Goal: Information Seeking & Learning: Learn about a topic

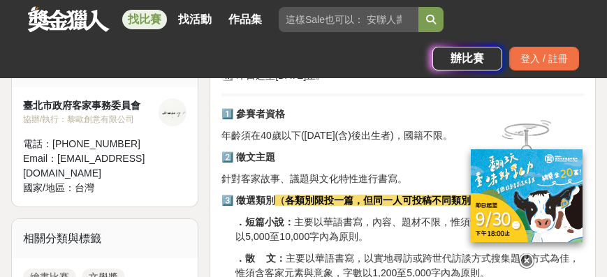
scroll to position [438, 0]
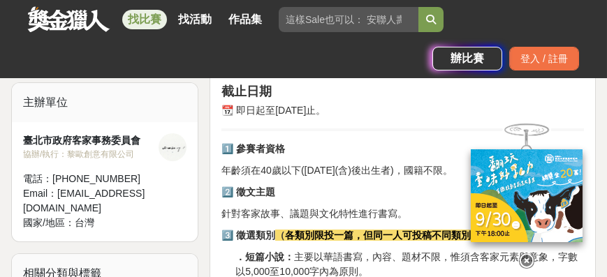
click at [525, 253] on icon at bounding box center [526, 260] width 15 height 15
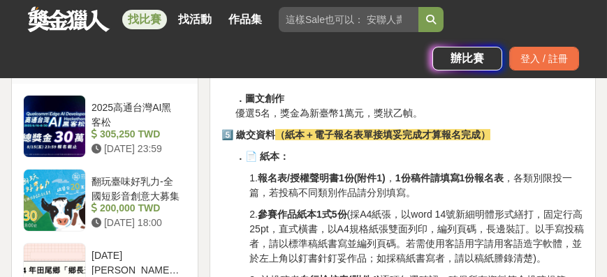
scroll to position [1157, 0]
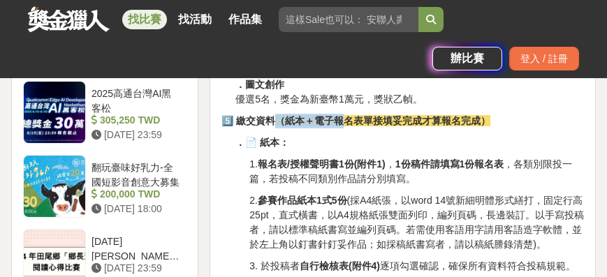
drag, startPoint x: 278, startPoint y: 124, endPoint x: 350, endPoint y: 126, distance: 71.2
click at [350, 126] on strong "（紙本＋電子報名表單接填妥完成才算報名完成）" at bounding box center [382, 120] width 215 height 11
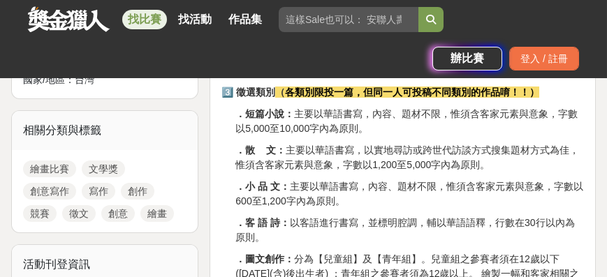
scroll to position [518, 0]
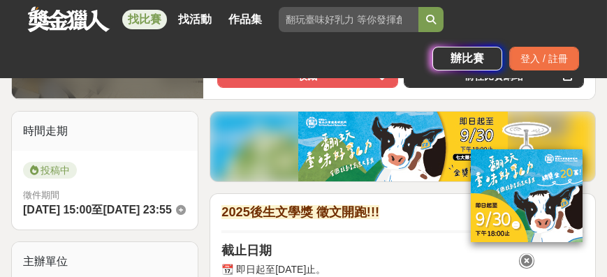
scroll to position [319, 0]
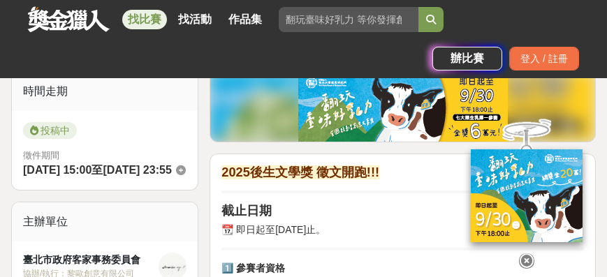
click at [528, 253] on icon at bounding box center [526, 260] width 15 height 15
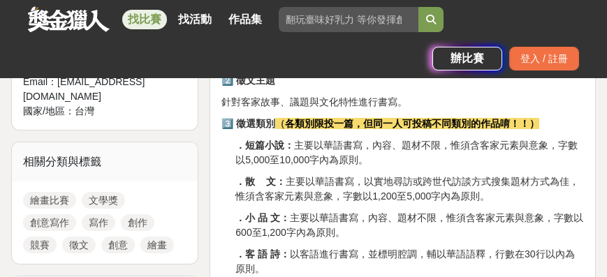
scroll to position [598, 0]
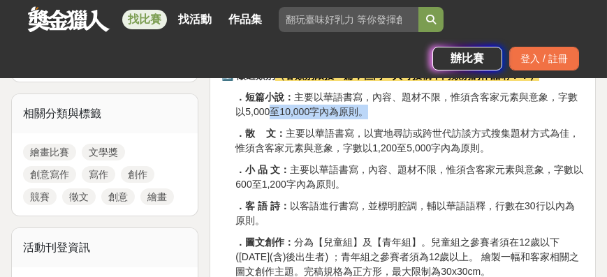
drag, startPoint x: 269, startPoint y: 114, endPoint x: 445, endPoint y: 121, distance: 176.0
click at [445, 119] on p "．短篇小說： 主要以華語書寫，內容、題材不限，惟須含客家元素與意象，字數以5,000至10,000字內為原則。" at bounding box center [409, 104] width 348 height 29
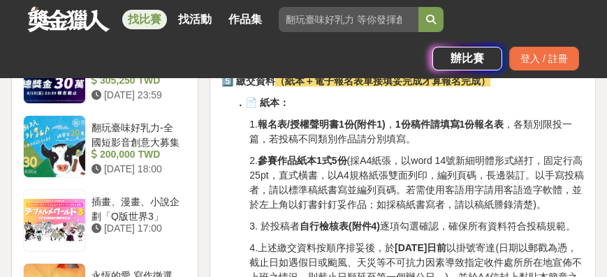
scroll to position [1157, 0]
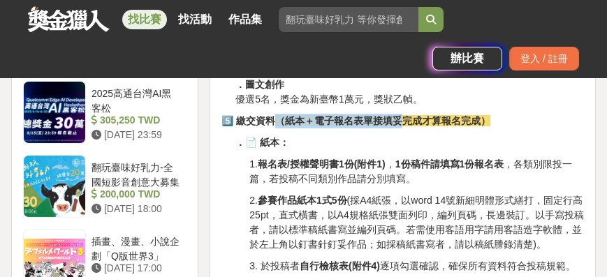
drag, startPoint x: 281, startPoint y: 128, endPoint x: 407, endPoint y: 124, distance: 125.7
click at [407, 124] on strong "（紙本＋電子報名表單接填妥完成才算報名完成）" at bounding box center [382, 120] width 215 height 11
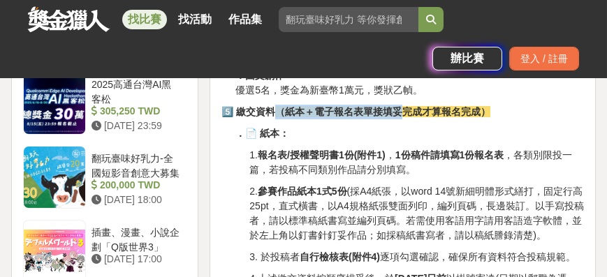
scroll to position [1196, 0]
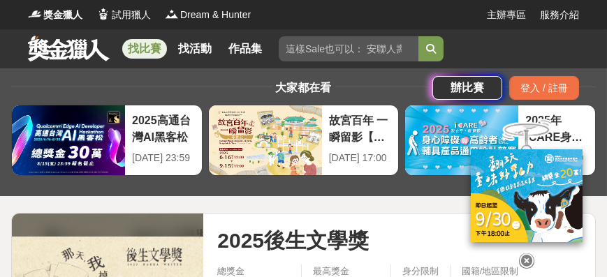
click at [528, 262] on icon at bounding box center [526, 260] width 15 height 15
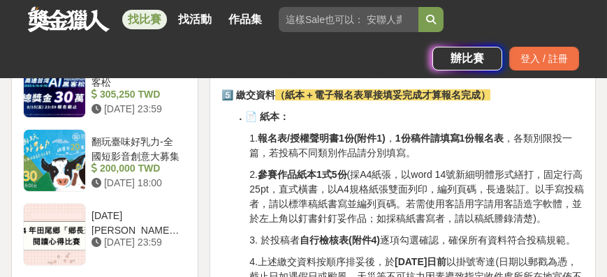
scroll to position [1196, 0]
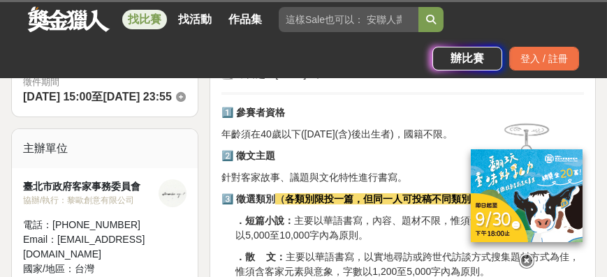
scroll to position [279, 0]
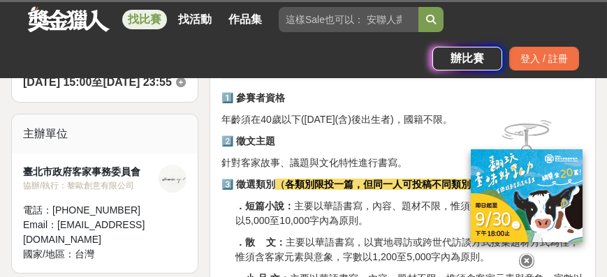
click at [521, 253] on icon at bounding box center [526, 260] width 15 height 15
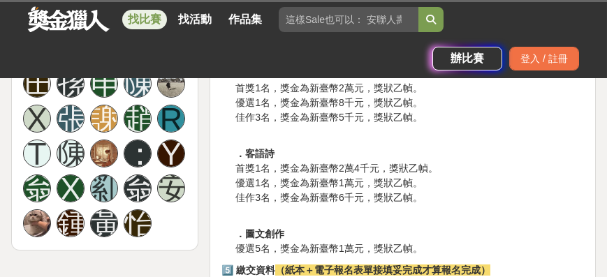
scroll to position [917, 0]
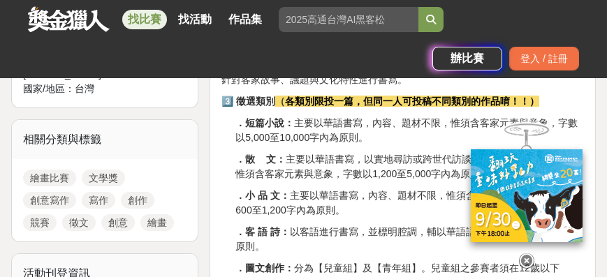
scroll to position [558, 0]
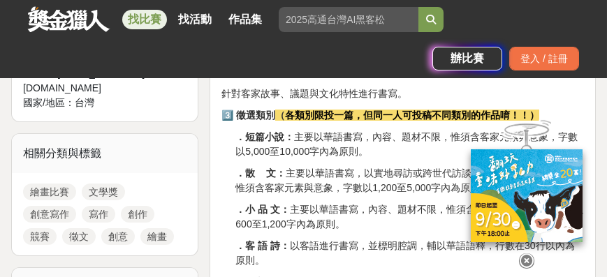
click at [528, 255] on icon at bounding box center [526, 260] width 15 height 15
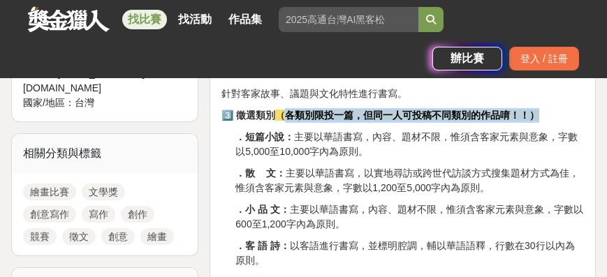
drag, startPoint x: 290, startPoint y: 123, endPoint x: 569, endPoint y: 124, distance: 279.2
click at [570, 123] on p "3️⃣ 徵選類別 （ 各類別限投一篇，但同一人可投稿不同類別的作品唷！！）" at bounding box center [402, 115] width 362 height 15
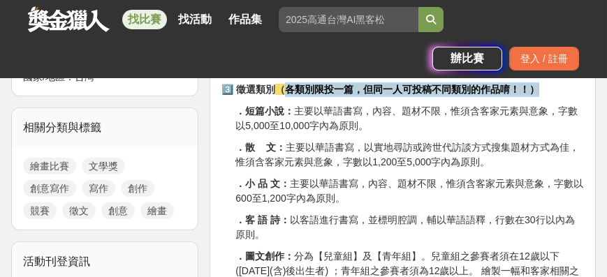
scroll to position [598, 0]
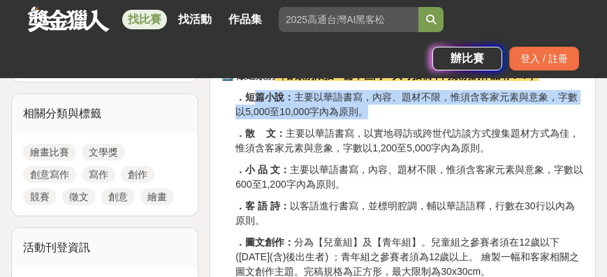
drag, startPoint x: 255, startPoint y: 107, endPoint x: 570, endPoint y: 113, distance: 315.5
click at [570, 113] on p "．短篇小說： 主要以華語書寫，內容、題材不限，惟須含客家元素與意象，字數以5,000至10,000字內為原則。" at bounding box center [409, 104] width 348 height 29
click at [472, 119] on p "．短篇小說： 主要以華語書寫，內容、題材不限，惟須含客家元素與意象，字數以5,000至10,000字內為原則。" at bounding box center [409, 104] width 348 height 29
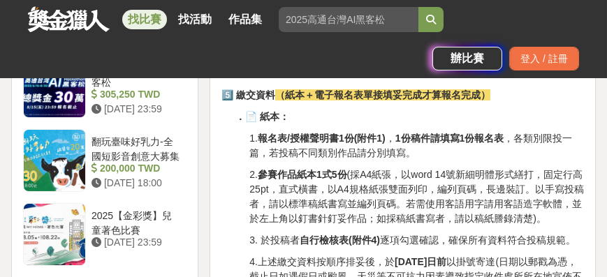
scroll to position [1196, 0]
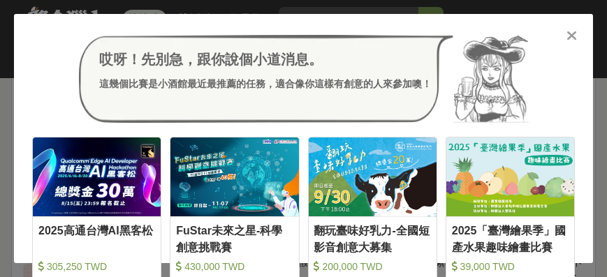
click at [567, 35] on icon at bounding box center [572, 36] width 10 height 14
